Goal: Information Seeking & Learning: Compare options

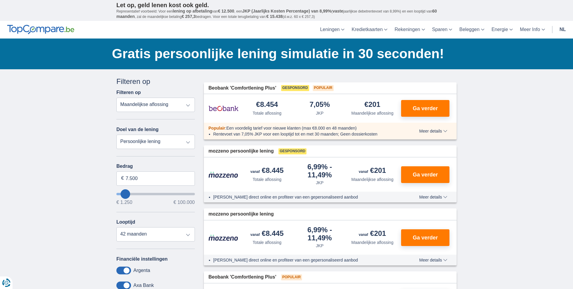
click at [559, 27] on link "nl" at bounding box center [562, 30] width 13 height 18
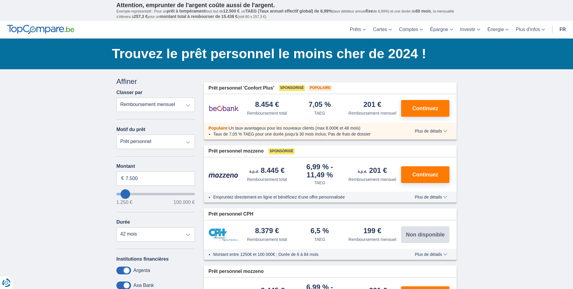
type input "40.250"
type input "40250"
select select "120"
type input "40250"
click at [148, 195] on input "wantToBorrow" at bounding box center [155, 194] width 79 height 2
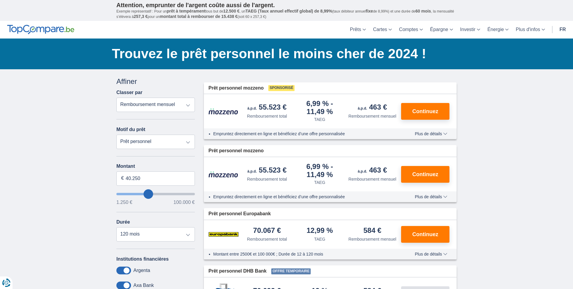
type input "17.250"
type input "17250"
select select "84"
type input "17250"
click at [132, 195] on input "wantToBorrow" at bounding box center [155, 194] width 79 height 2
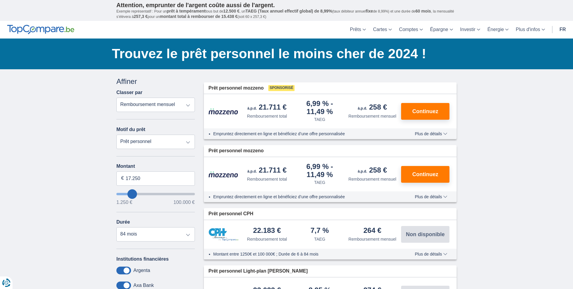
type input "27.250"
type input "27250"
click at [139, 195] on input "wantToBorrow" at bounding box center [155, 194] width 79 height 2
select select "120"
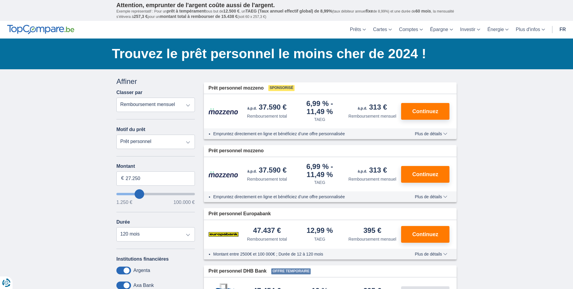
click at [61, 22] on header "Prêts Prêt personnel Prêt hypothécaire Prêt voiture Prêt travaux Cartes Cartes …" at bounding box center [286, 30] width 573 height 18
click at [61, 27] on img at bounding box center [40, 30] width 67 height 10
